Goal: Information Seeking & Learning: Learn about a topic

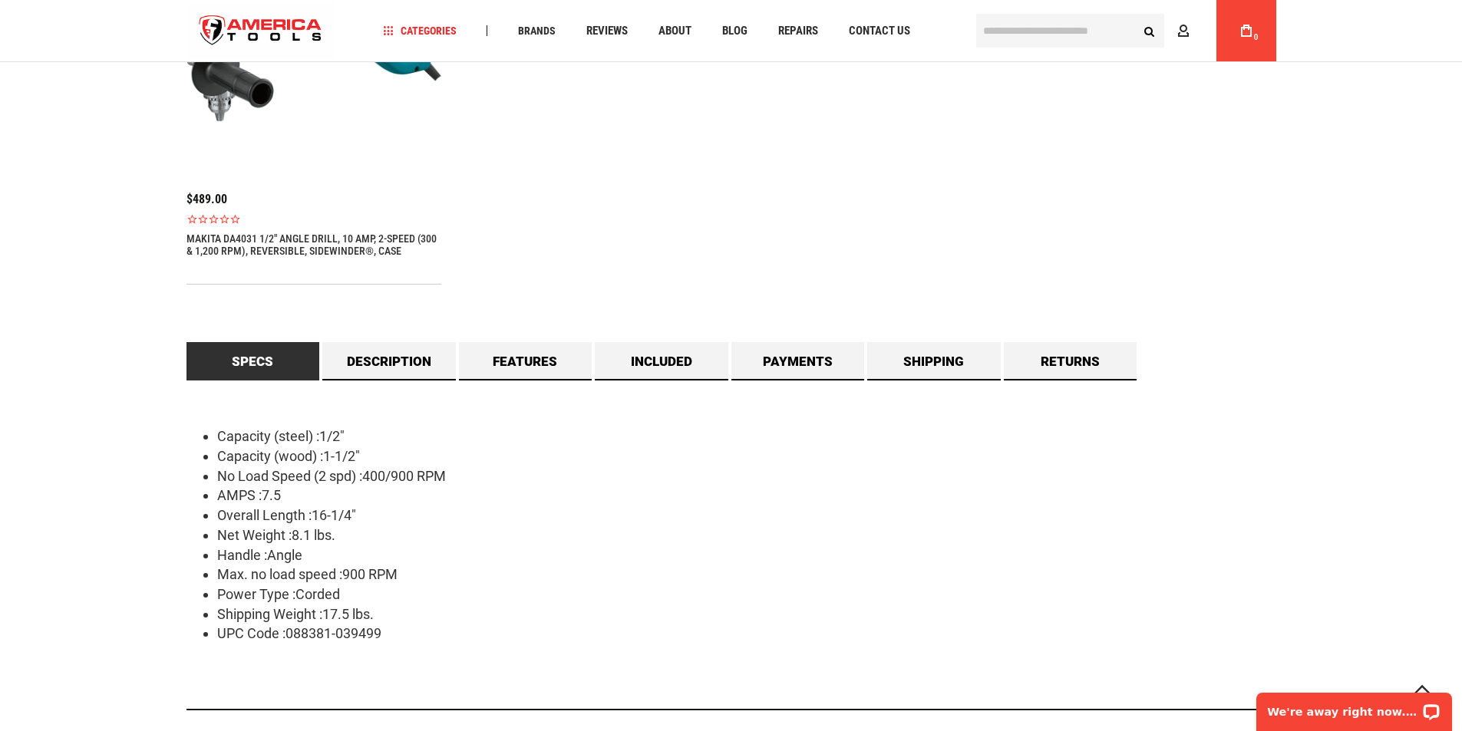
scroll to position [1304, 0]
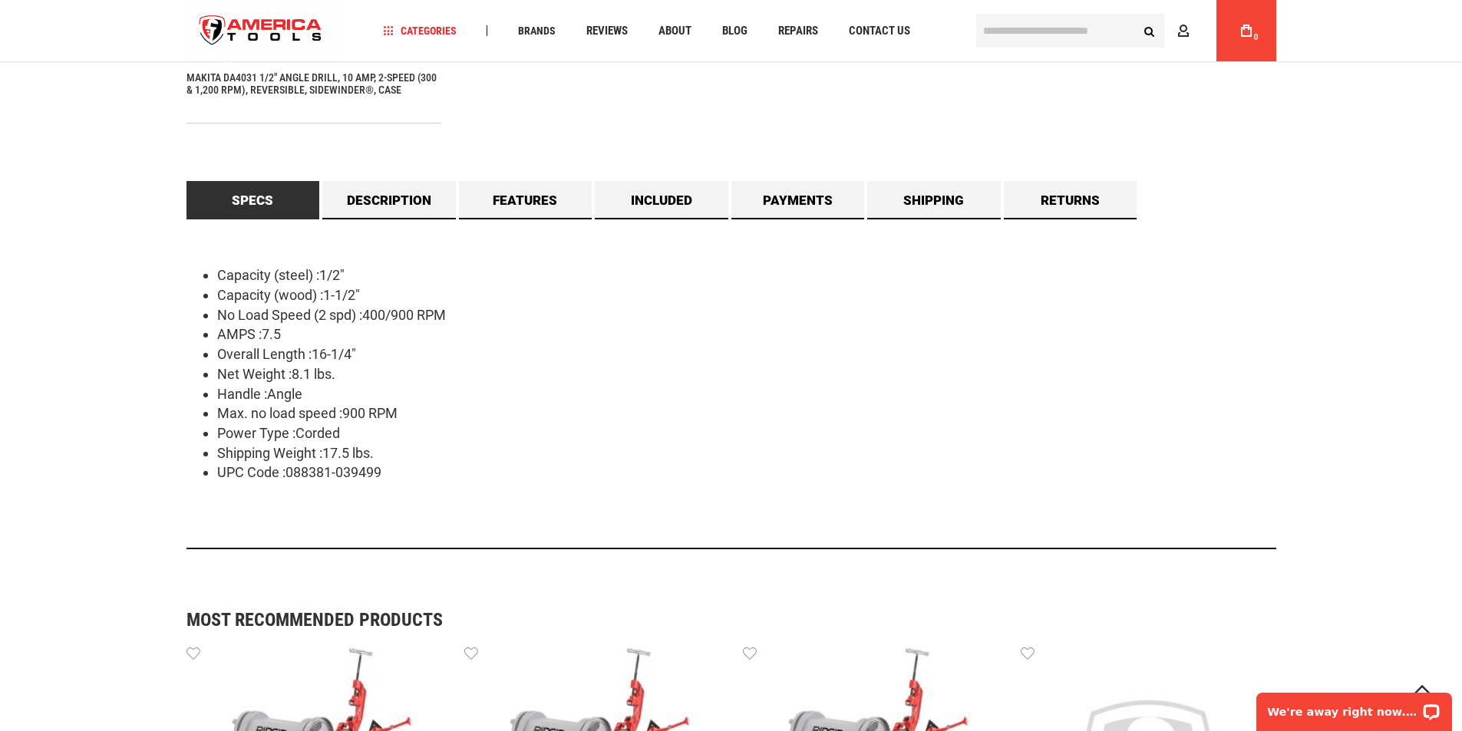
drag, startPoint x: 290, startPoint y: 372, endPoint x: 339, endPoint y: 372, distance: 49.1
click at [339, 372] on li "Net Weight :8.1 lbs." at bounding box center [746, 374] width 1059 height 20
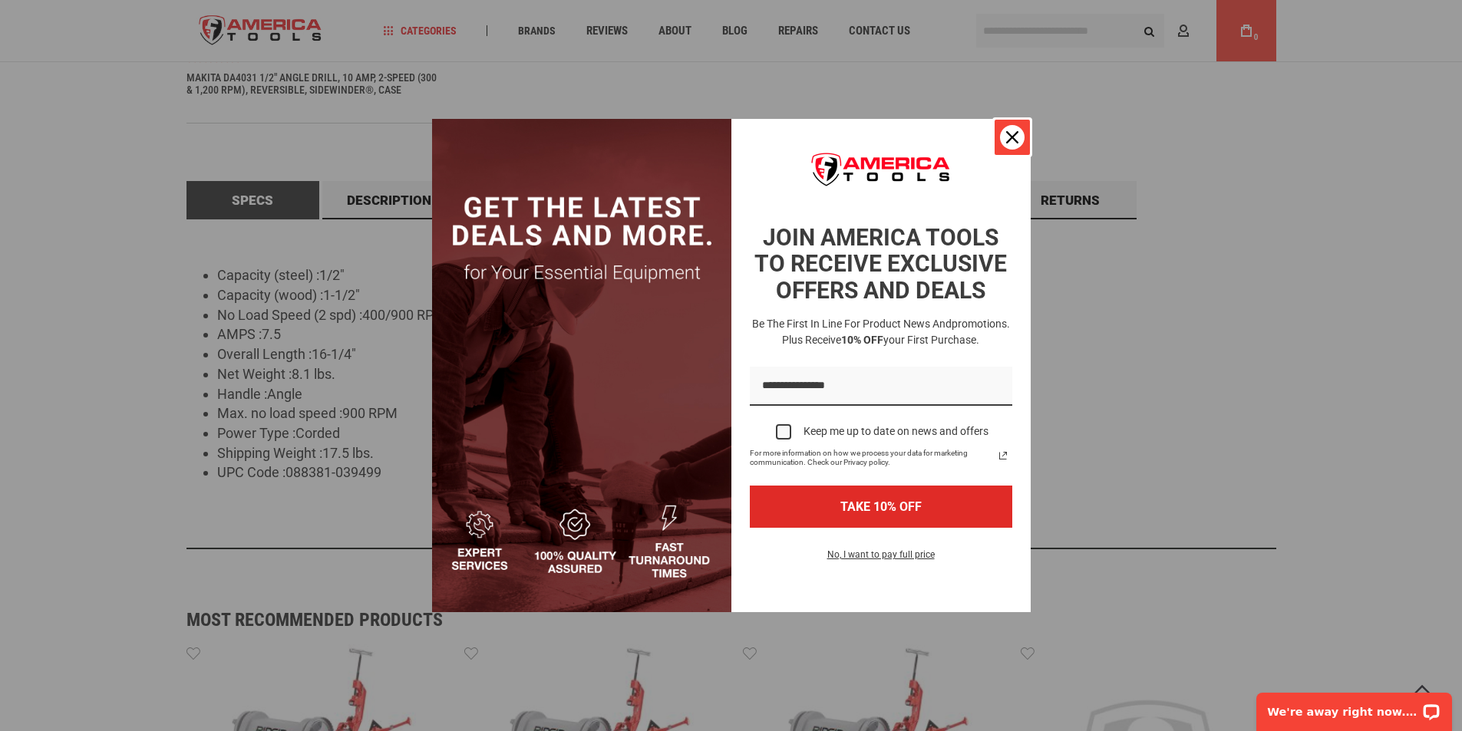
click at [1011, 133] on icon "close icon" at bounding box center [1012, 137] width 12 height 12
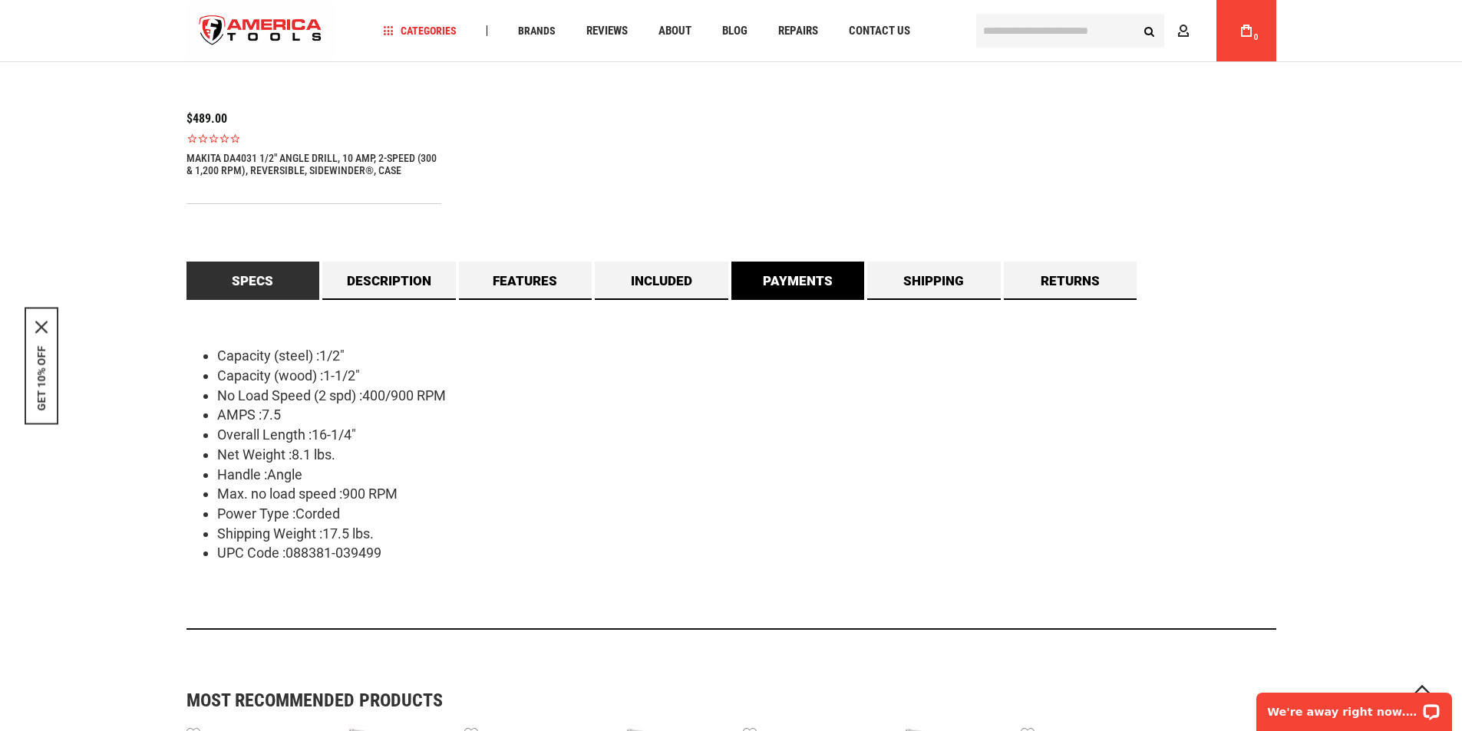
scroll to position [1228, 0]
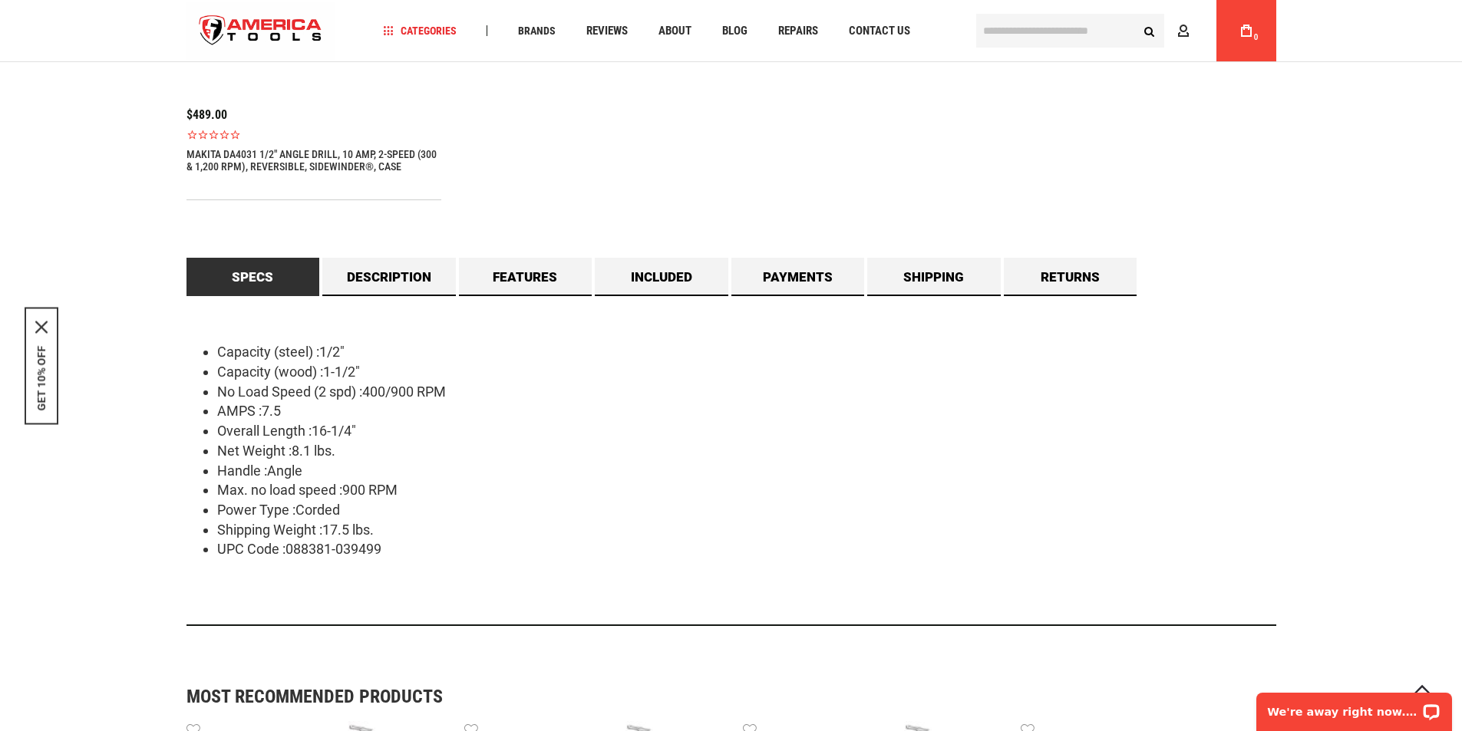
drag, startPoint x: 382, startPoint y: 534, endPoint x: 210, endPoint y: 529, distance: 171.9
click at [223, 526] on li "Shipping Weight :17.5 lbs." at bounding box center [746, 530] width 1059 height 20
click at [111, 539] on div "Language English Español Need Help? [PHONE_NUMBER] Free Shipping Over $150 Fina…" at bounding box center [731, 340] width 1462 height 3137
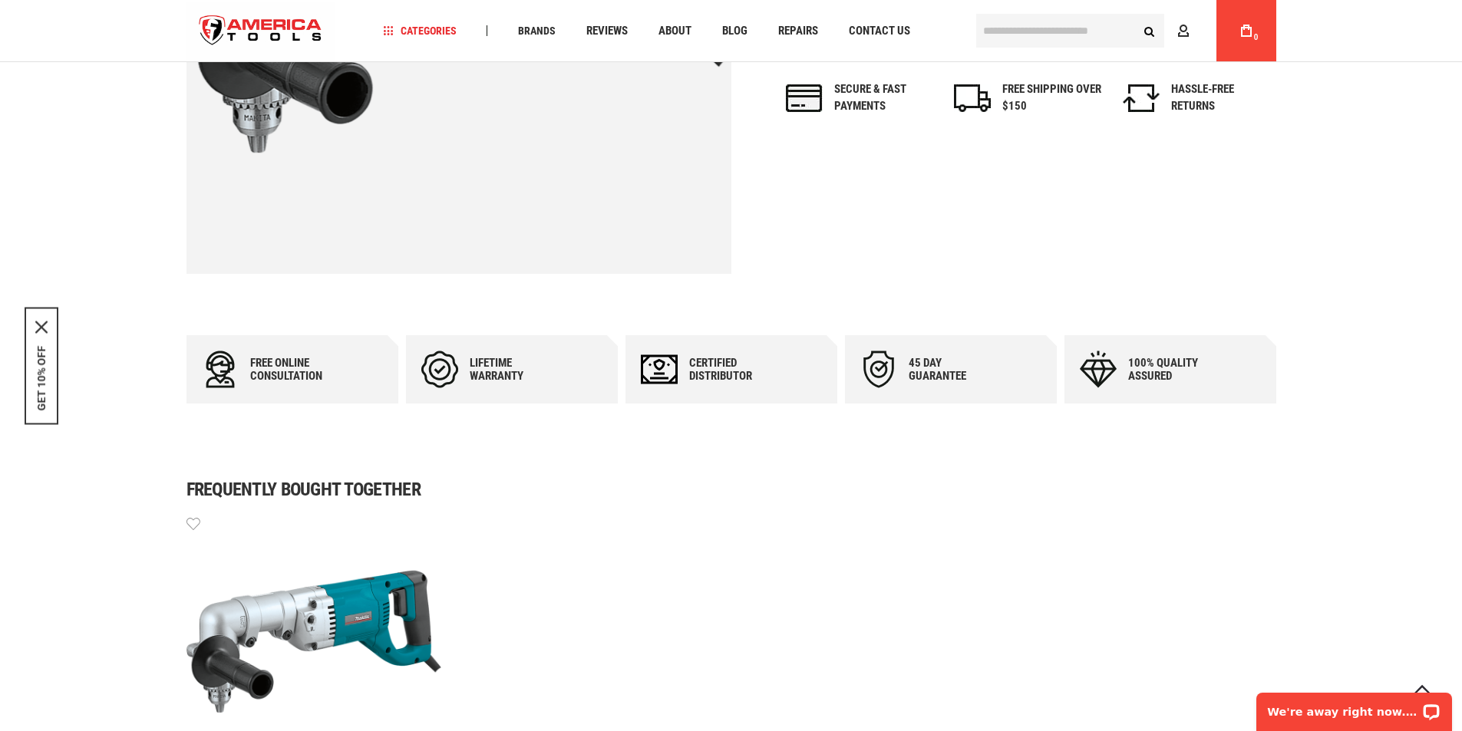
scroll to position [230, 0]
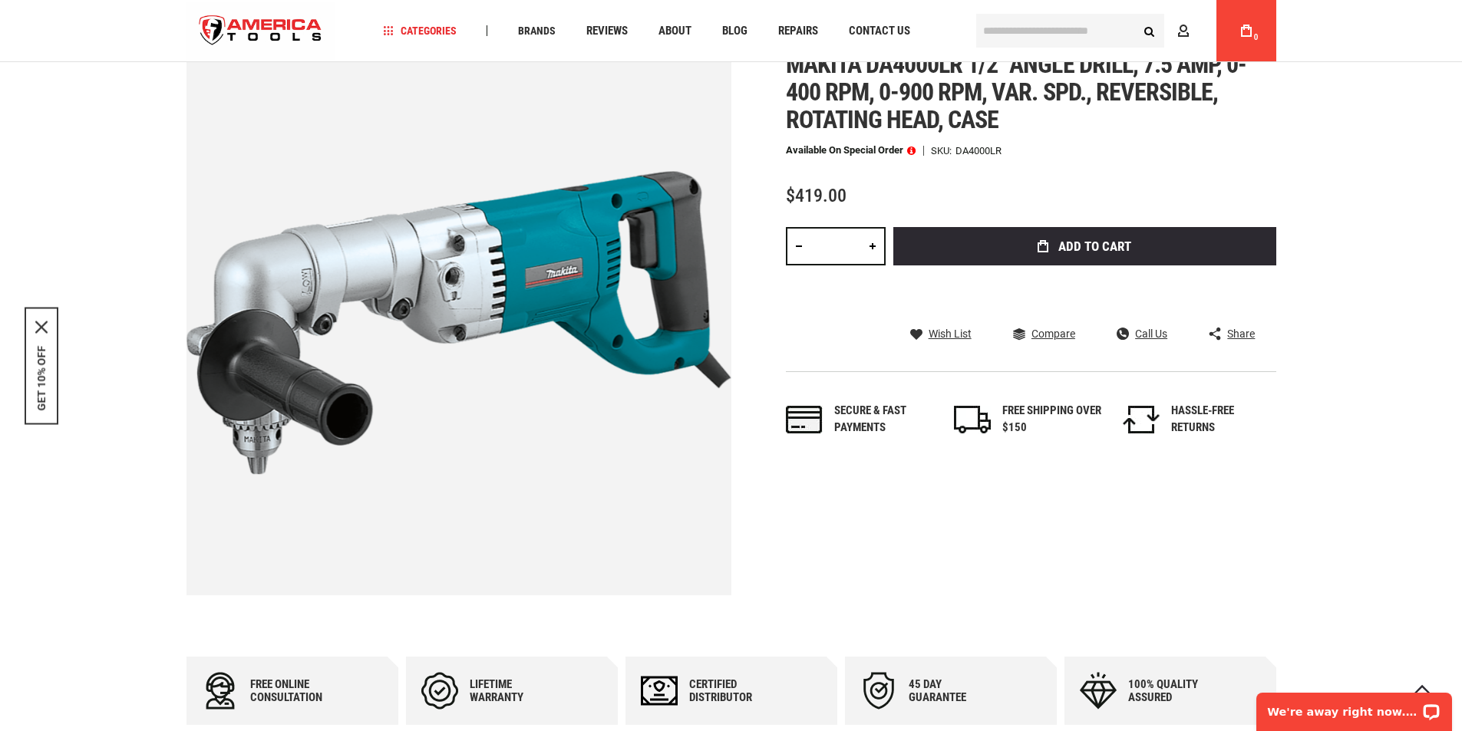
click at [913, 151] on span at bounding box center [911, 150] width 8 height 11
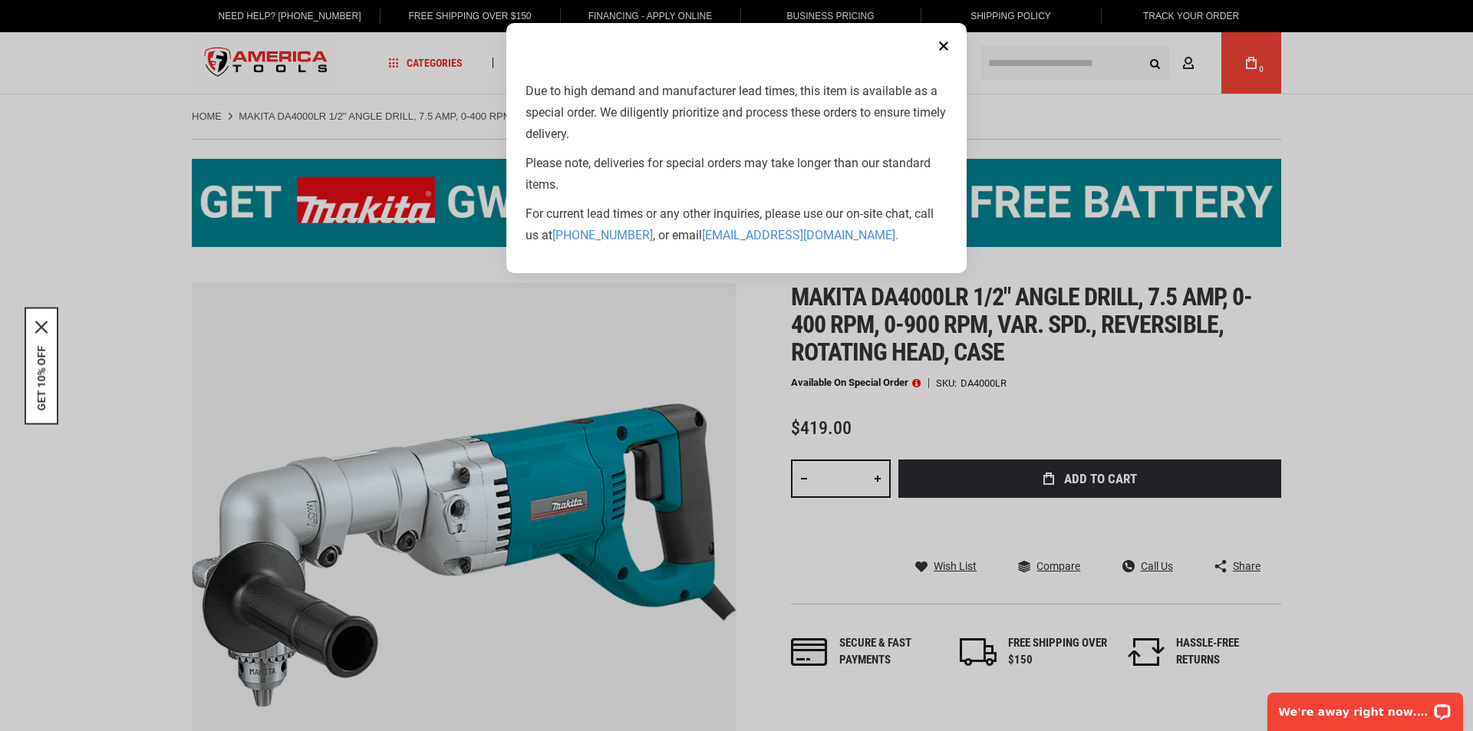
click at [946, 43] on button "Close" at bounding box center [943, 46] width 31 height 31
